Goal: Check status: Check status

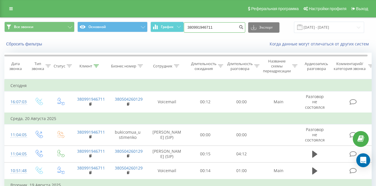
click at [185, 29] on div "Все звонки Основной График 380991946711 Экспорт .csv .xls .xlsx [DATE] - [DATE]" at bounding box center [187, 27] width 367 height 11
paste input "[PHONE_NUMBER]"
click at [224, 28] on input "[PHONE_NUMBER]" at bounding box center [214, 27] width 61 height 10
click at [217, 28] on input "[PHONE_NUMBER]" at bounding box center [214, 27] width 61 height 10
click at [210, 27] on input "[PHONE_NUMBER]" at bounding box center [214, 27] width 61 height 10
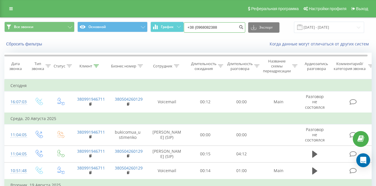
click at [201, 27] on input "+38 (0968082388" at bounding box center [214, 27] width 61 height 10
click at [195, 26] on input "[PHONE_NUMBER]" at bounding box center [214, 27] width 61 height 10
type input "380968082388"
click at [244, 27] on icon "submit" at bounding box center [241, 26] width 5 height 3
